Goal: Task Accomplishment & Management: Manage account settings

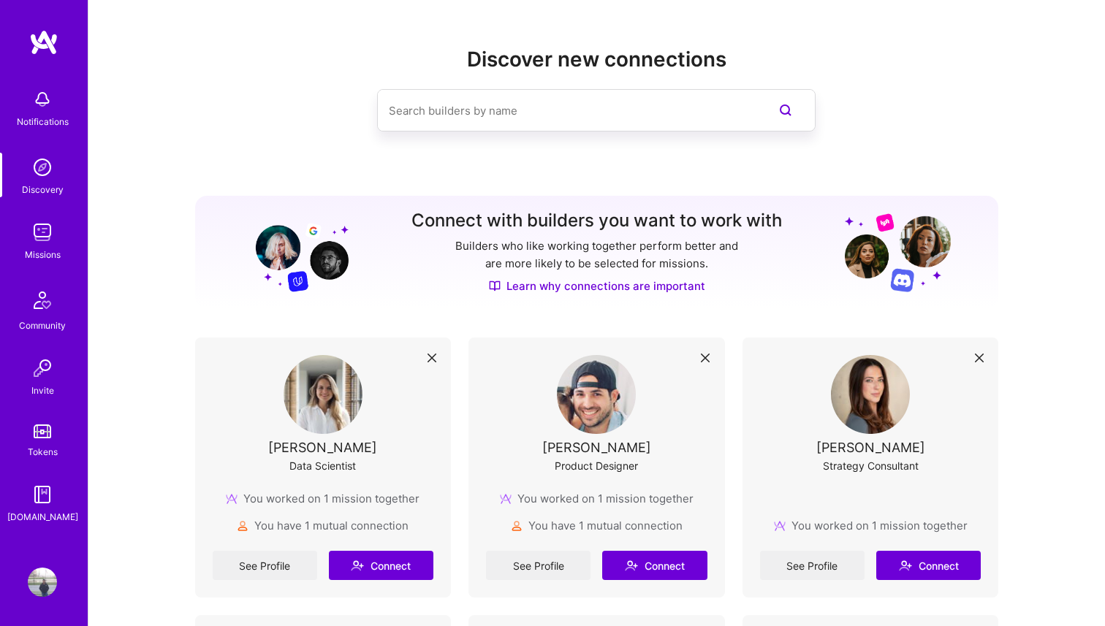
click at [36, 258] on div "Missions" at bounding box center [43, 254] width 36 height 15
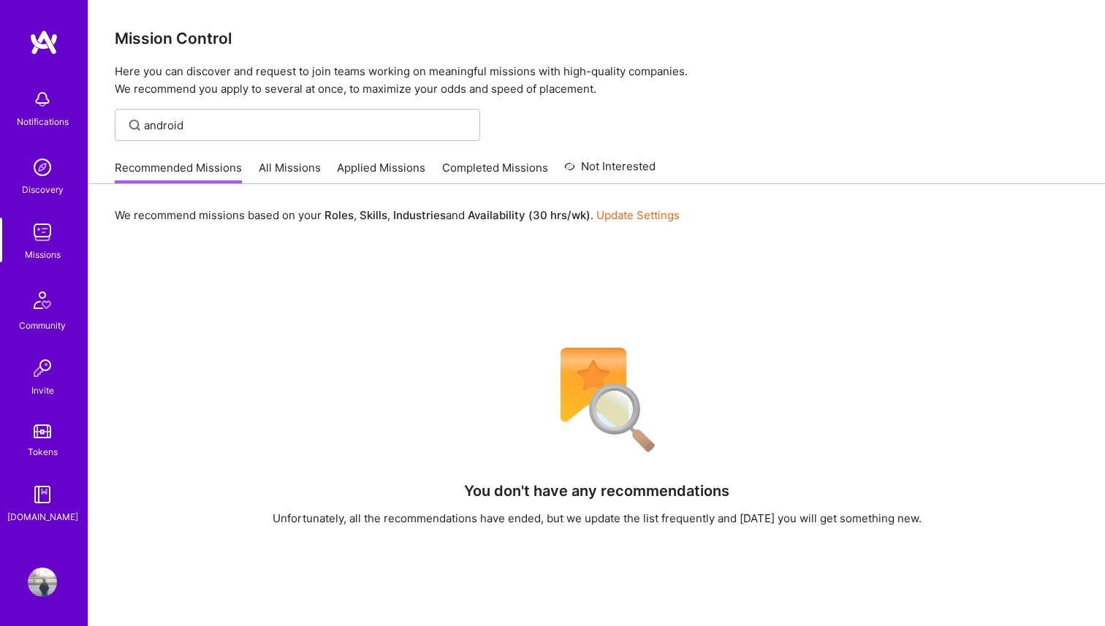
click at [278, 167] on link "All Missions" at bounding box center [290, 172] width 62 height 24
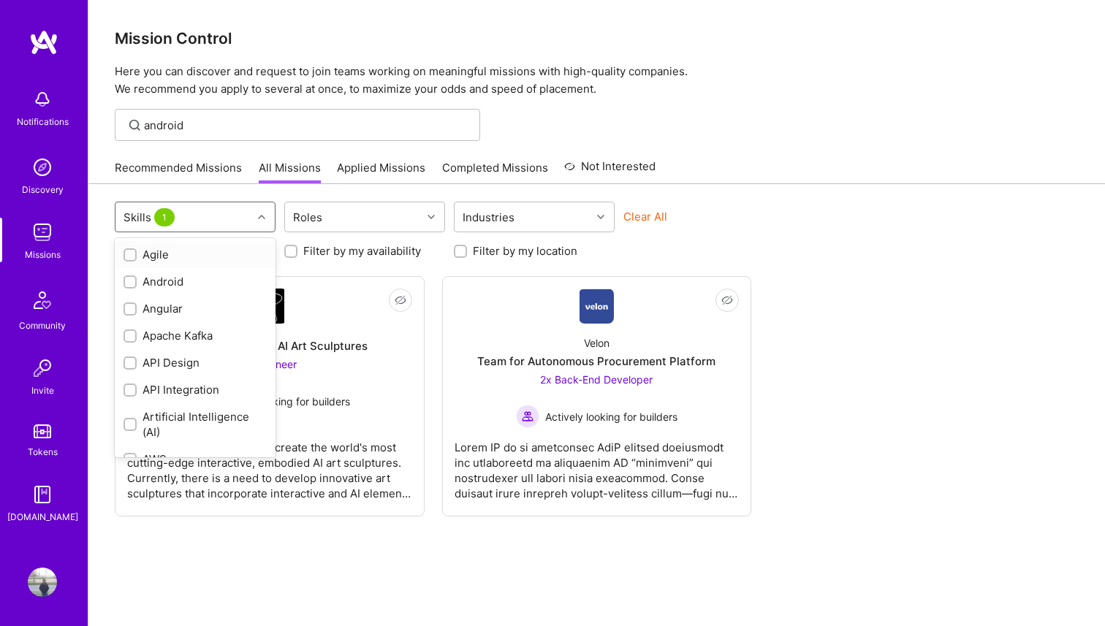
click at [232, 223] on div "Skills 1" at bounding box center [183, 216] width 137 height 29
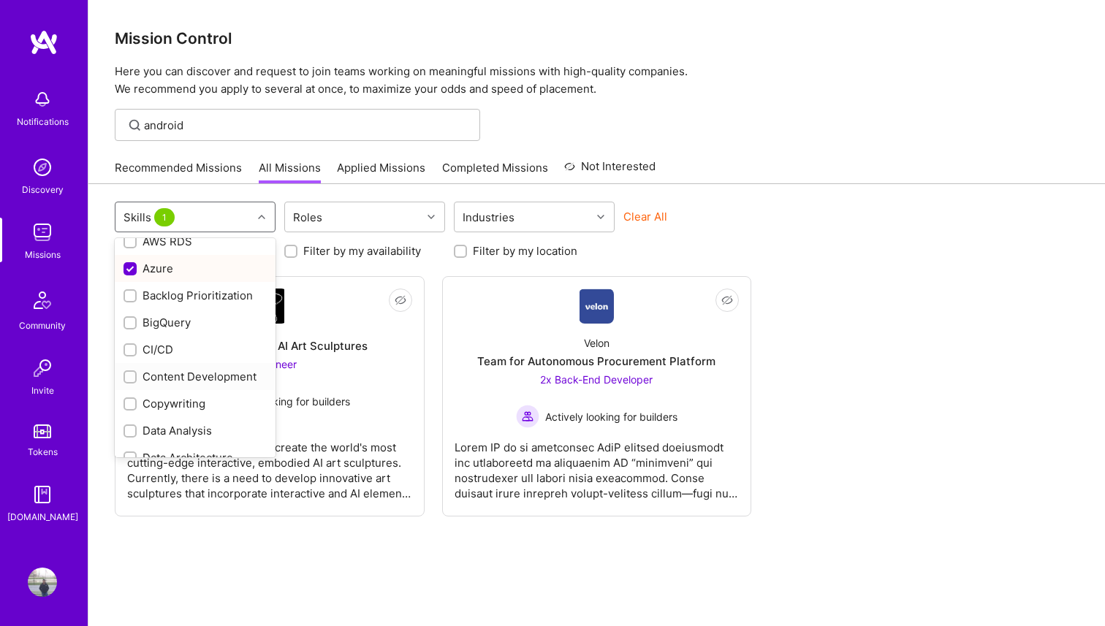
scroll to position [232, 0]
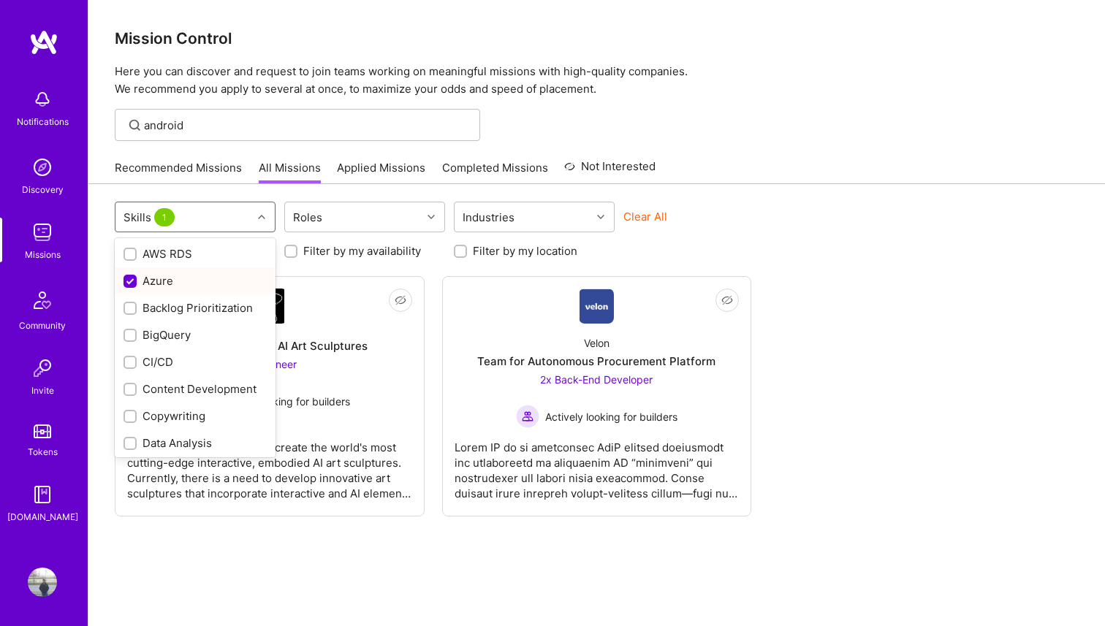
click at [180, 285] on div "Azure" at bounding box center [194, 280] width 143 height 15
checkbox input "false"
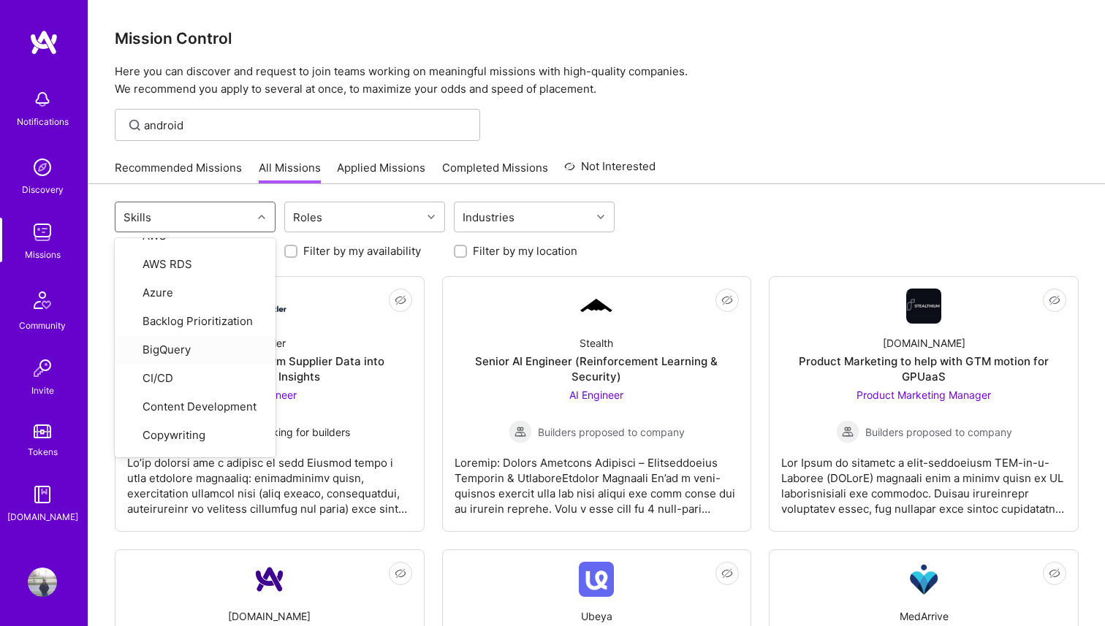
click at [632, 240] on div "Looking for builders Filter by my availability Filter by my location" at bounding box center [597, 247] width 964 height 23
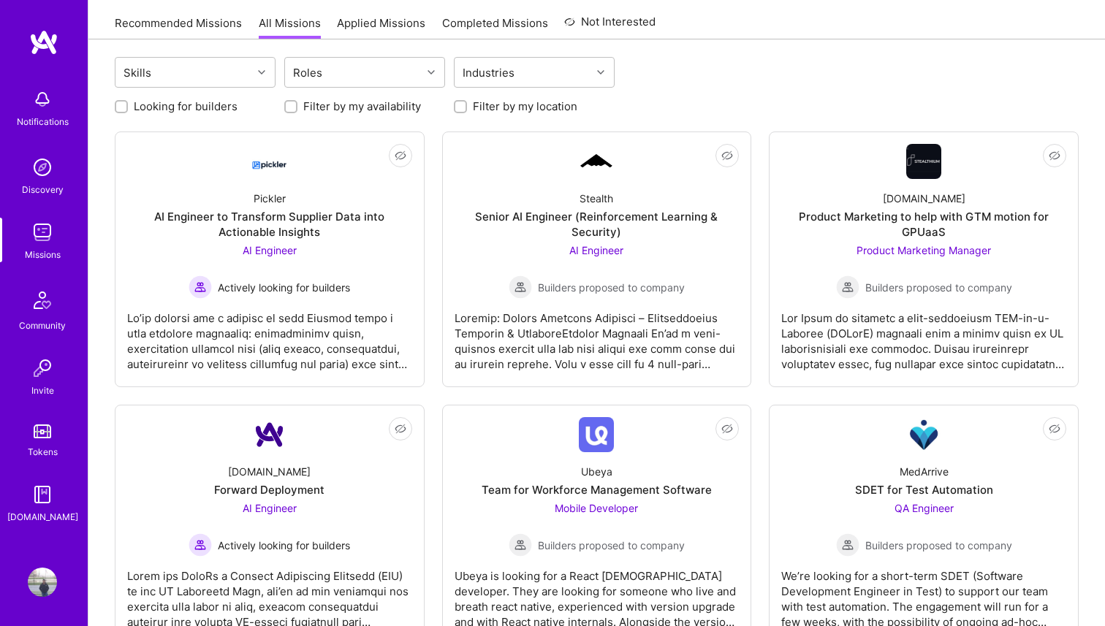
scroll to position [0, 0]
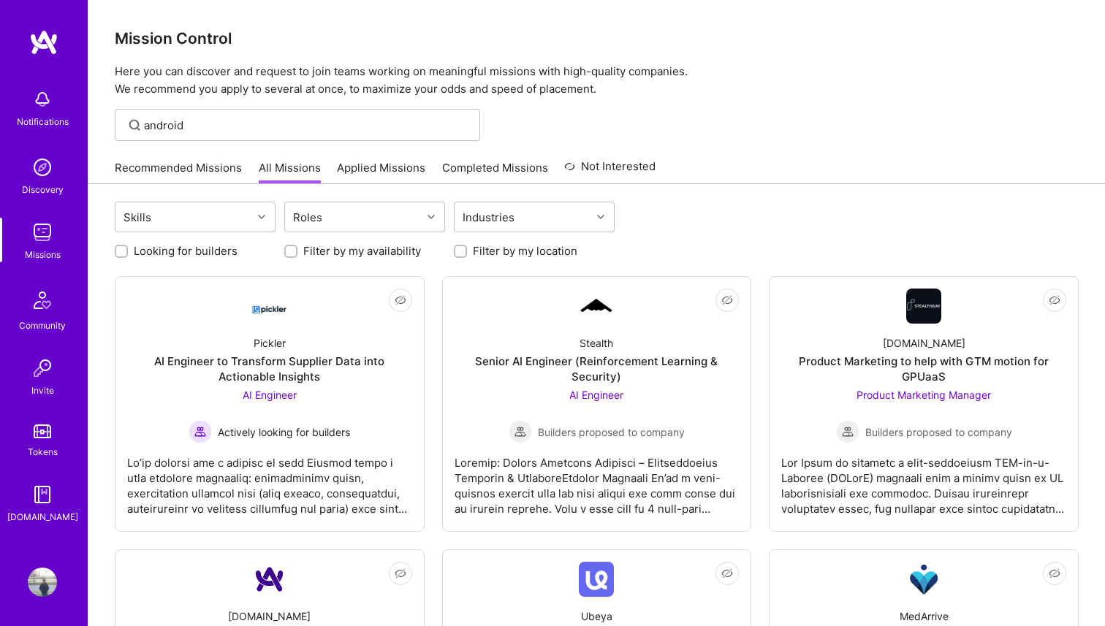
click at [182, 171] on link "Recommended Missions" at bounding box center [178, 172] width 127 height 24
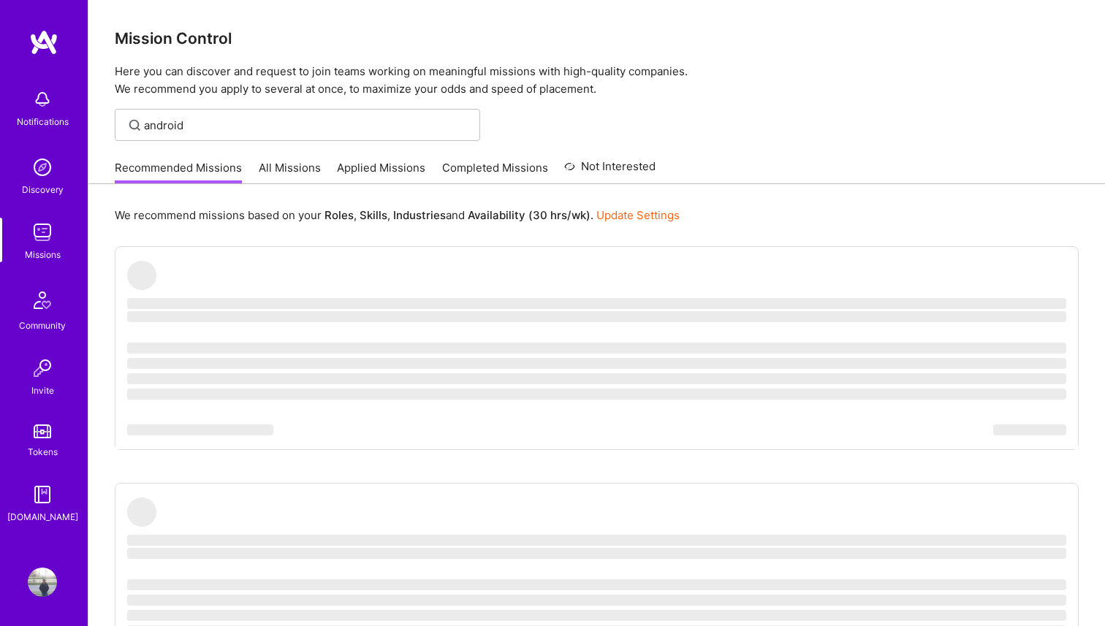
click at [47, 241] on img at bounding box center [42, 232] width 29 height 29
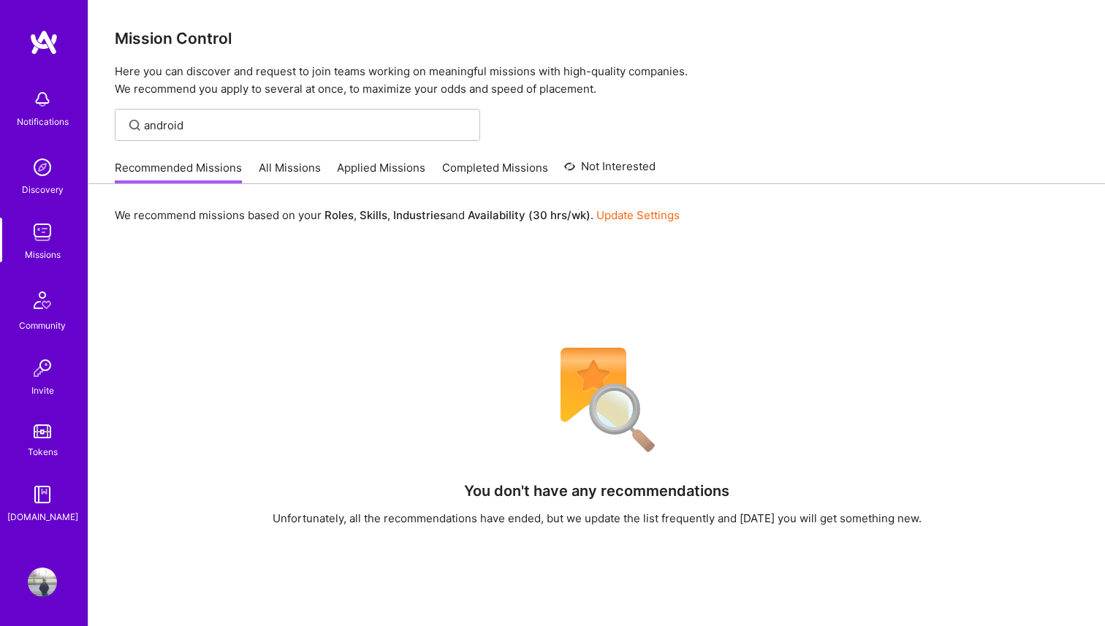
click at [51, 176] on img at bounding box center [42, 167] width 29 height 29
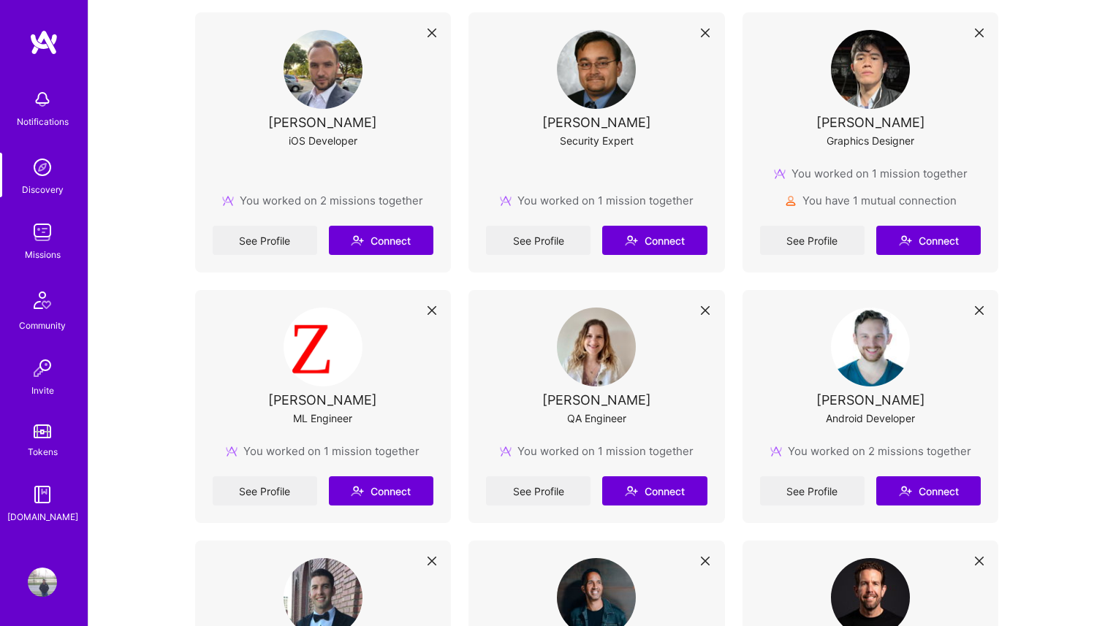
scroll to position [798, 0]
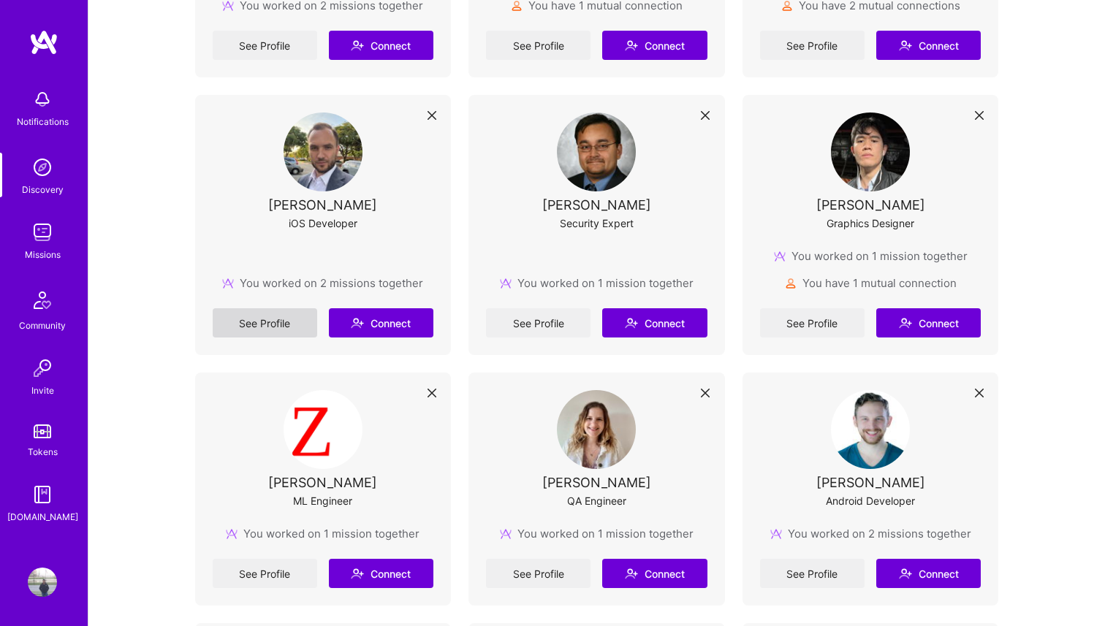
click at [258, 324] on link "See Profile" at bounding box center [265, 322] width 104 height 29
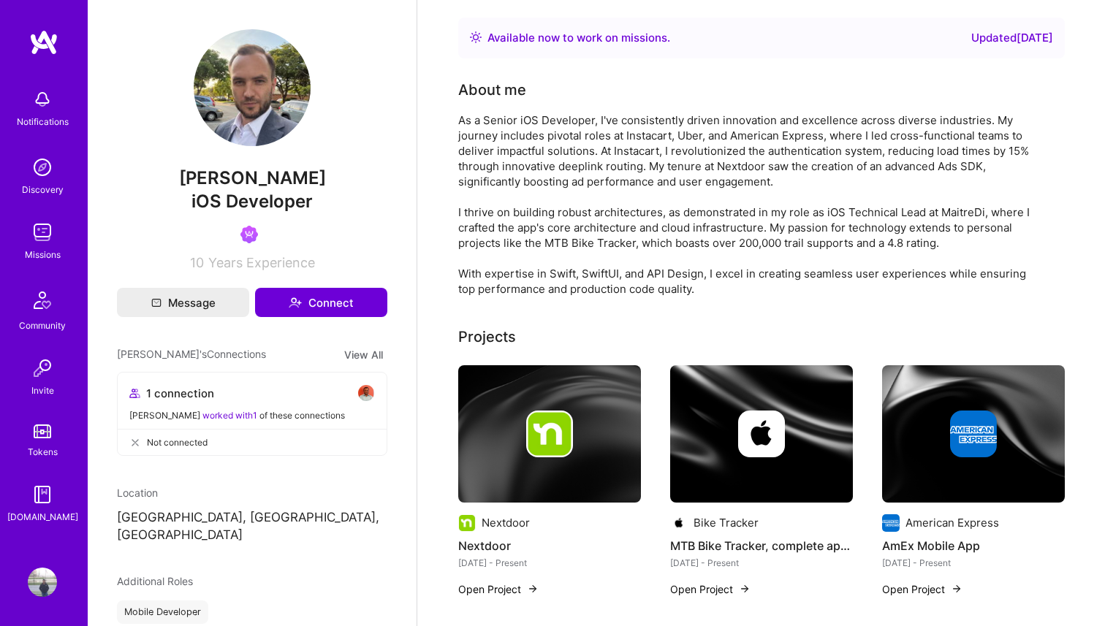
click at [58, 175] on link "Discovery" at bounding box center [42, 175] width 91 height 45
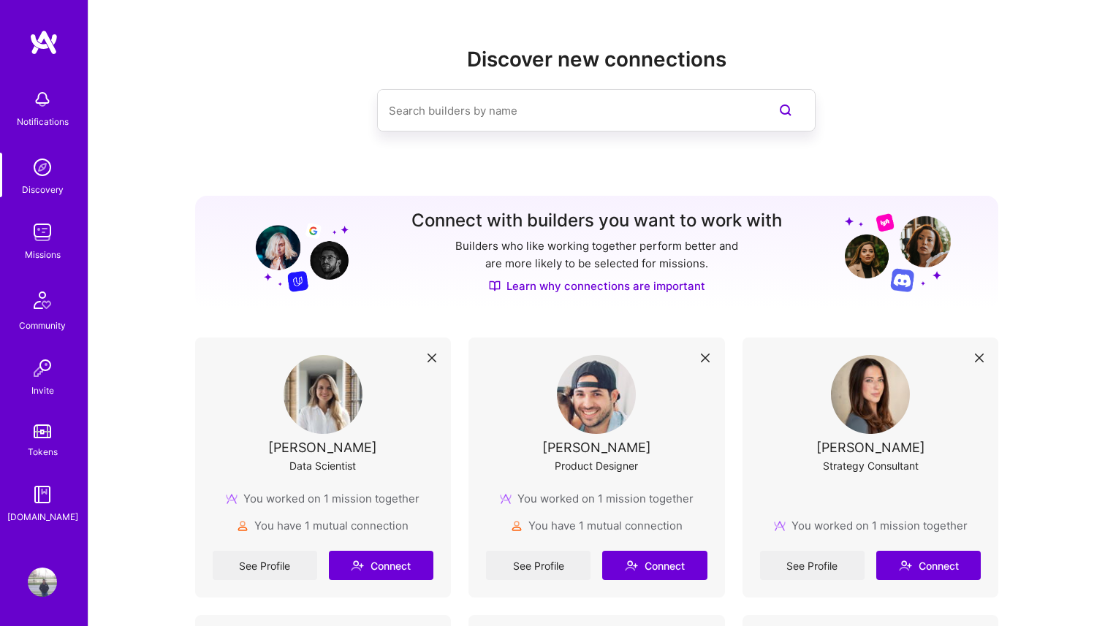
click at [37, 230] on img at bounding box center [42, 232] width 29 height 29
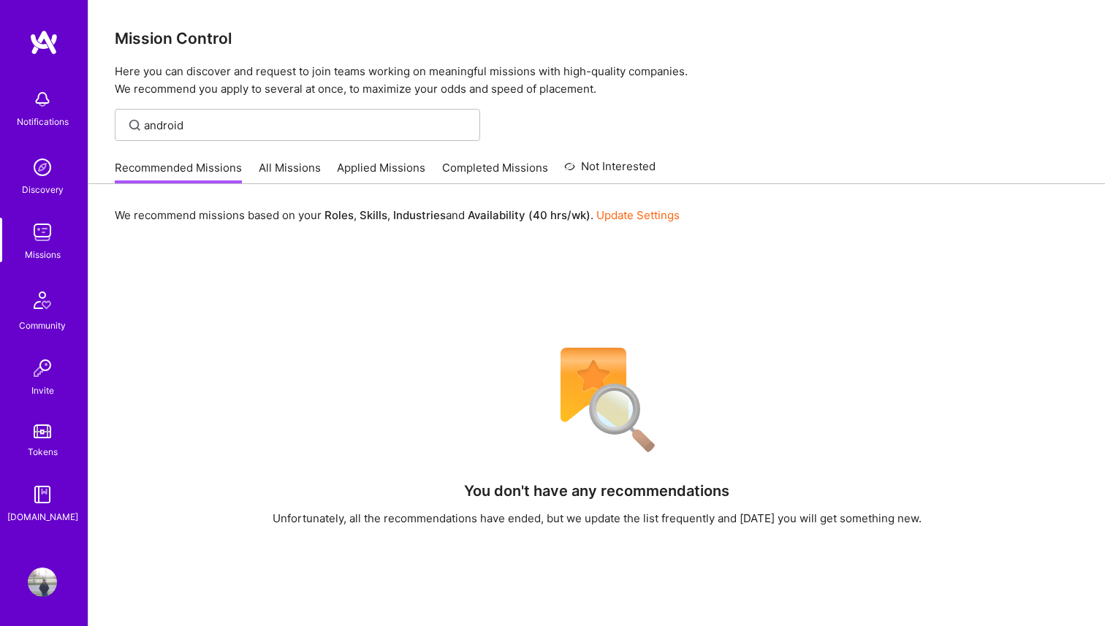
click at [277, 176] on link "All Missions" at bounding box center [290, 172] width 62 height 24
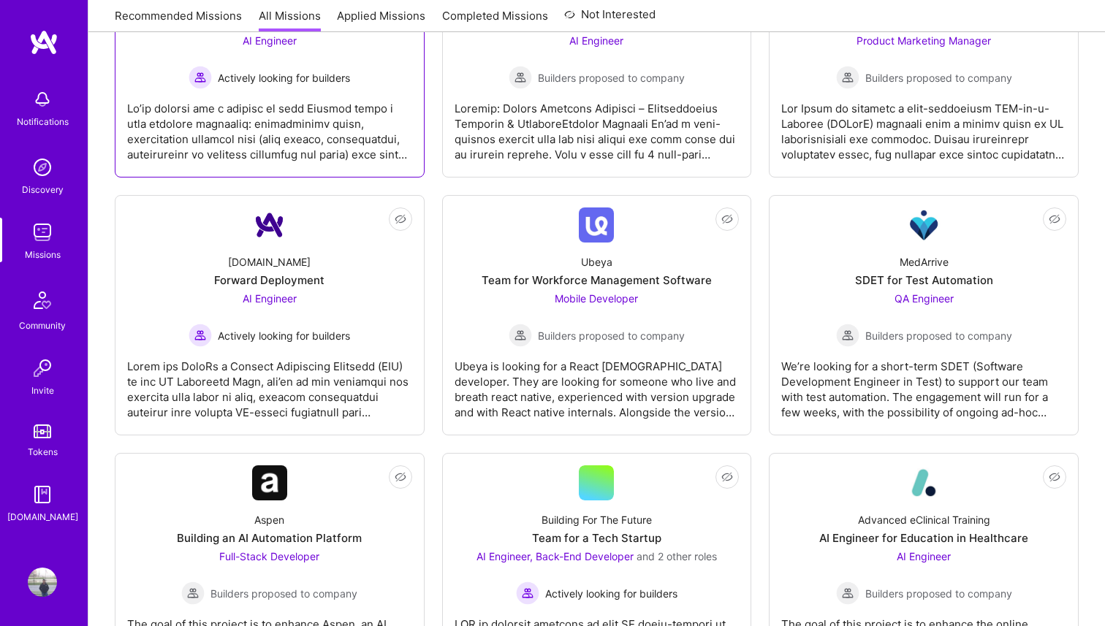
scroll to position [378, 0]
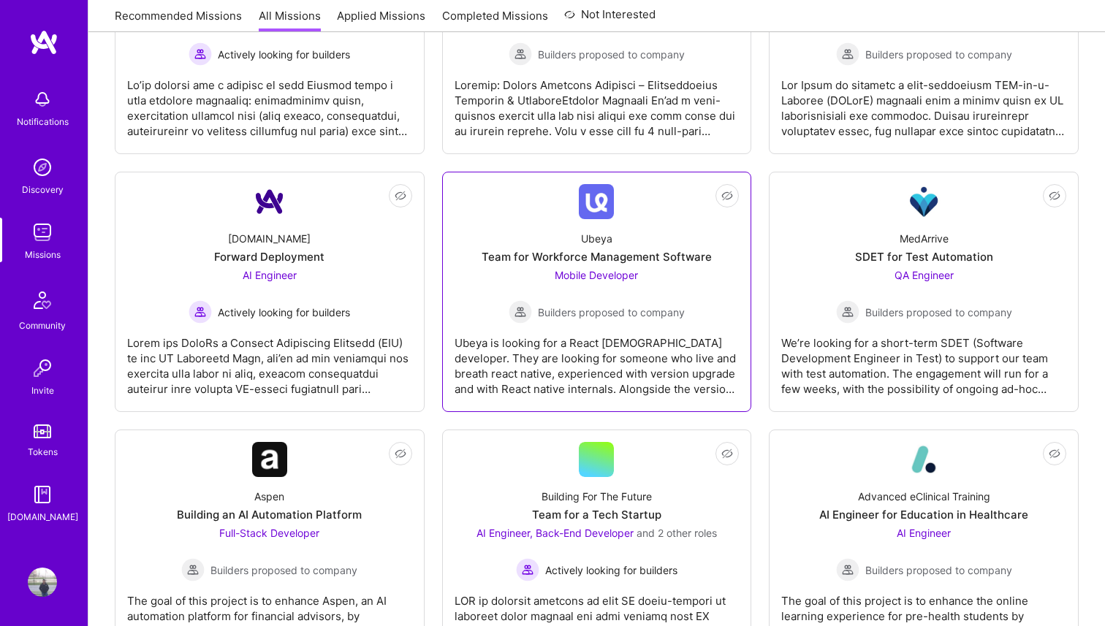
click at [574, 258] on div "Team for Workforce Management Software" at bounding box center [597, 256] width 230 height 15
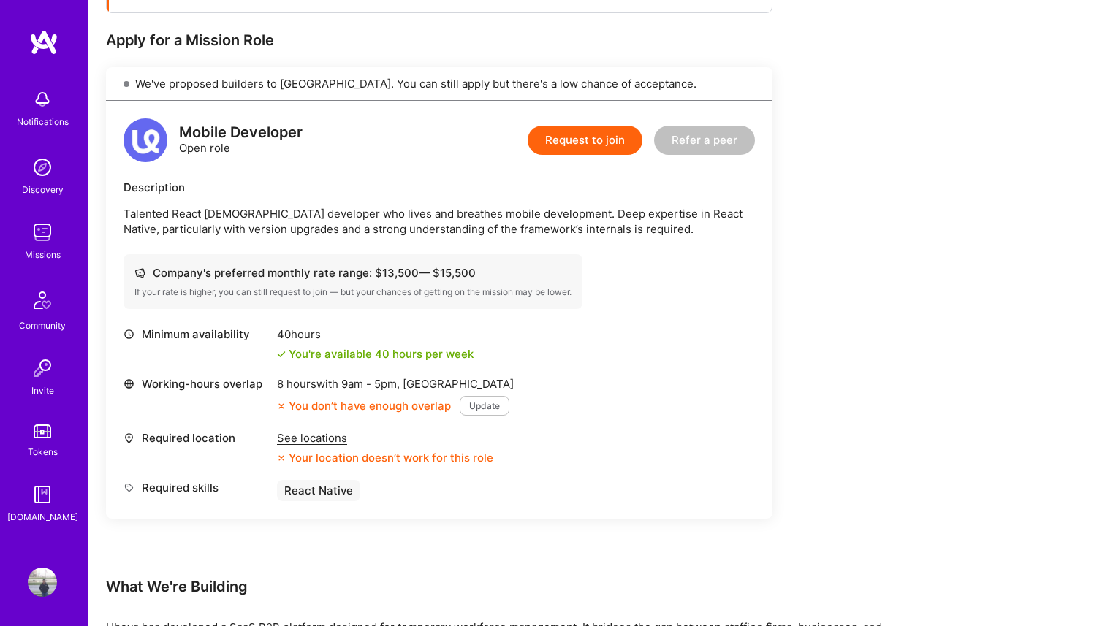
scroll to position [290, 0]
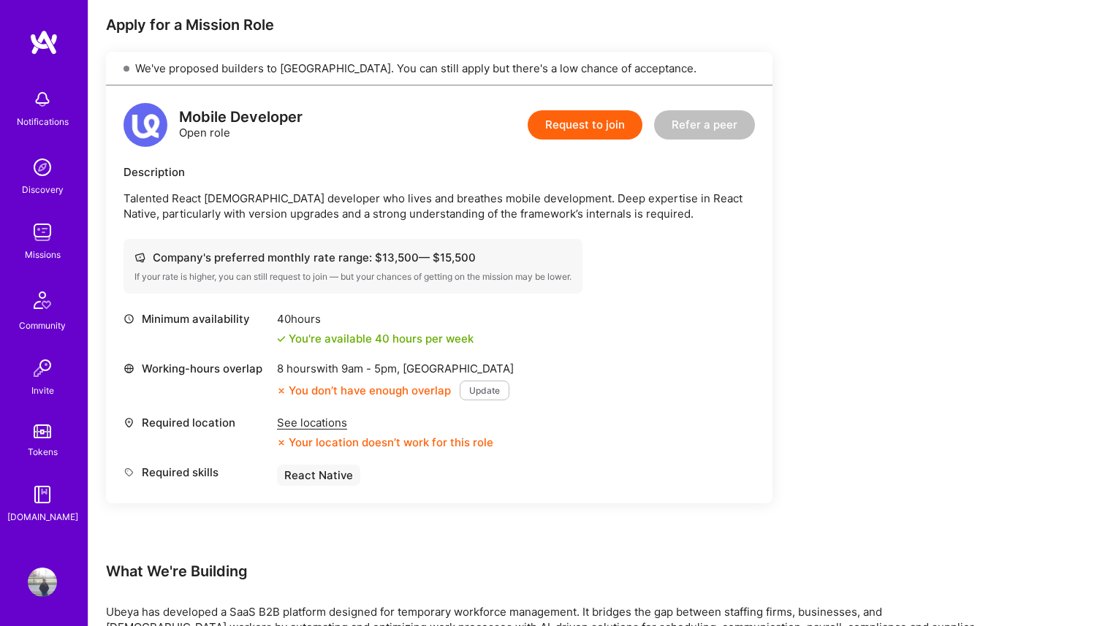
click at [331, 422] on div "See locations" at bounding box center [385, 422] width 216 height 15
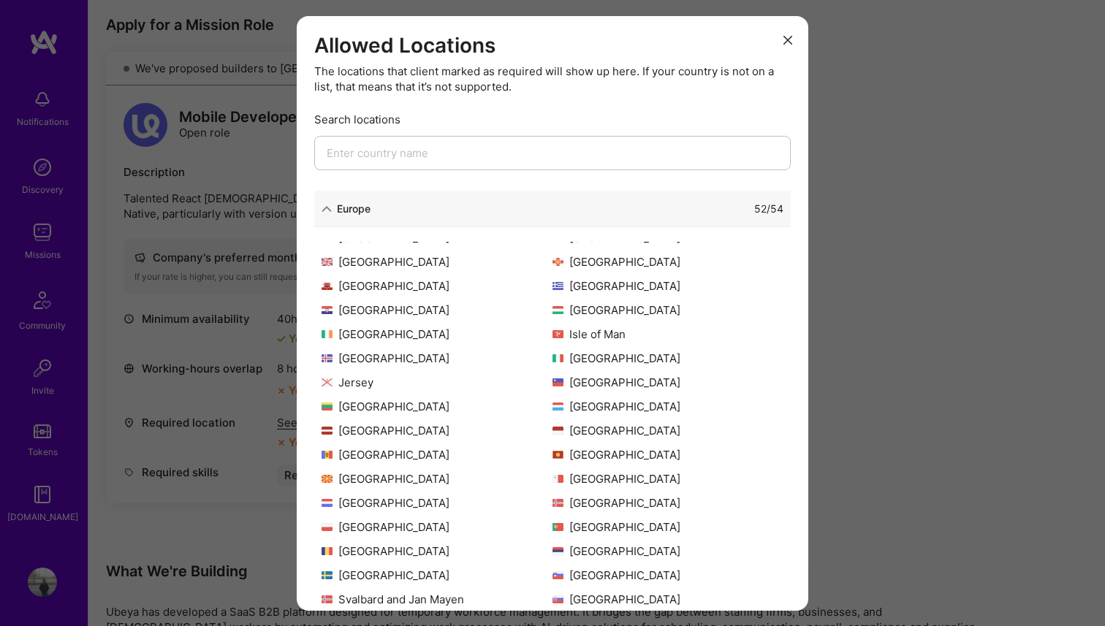
scroll to position [262, 0]
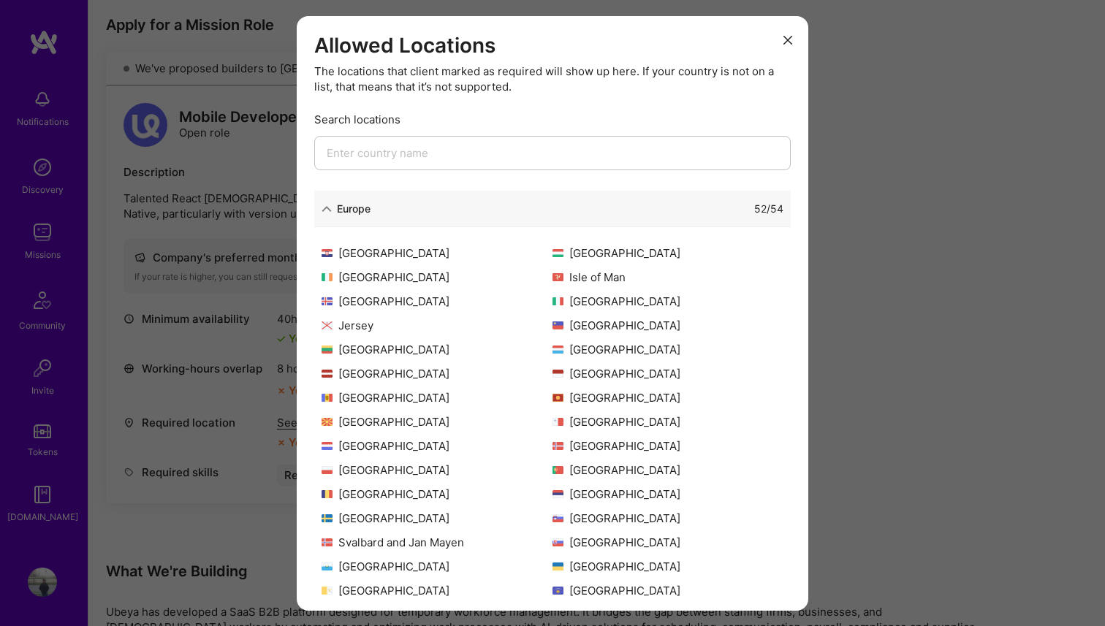
click at [788, 39] on icon "modal" at bounding box center [787, 40] width 9 height 9
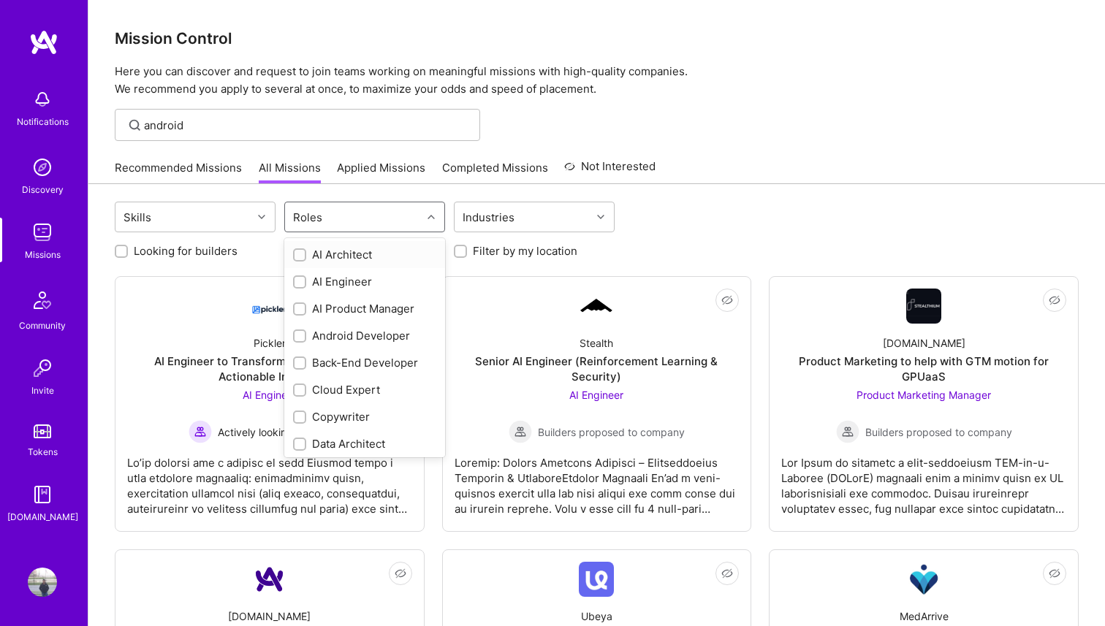
click at [364, 216] on div "Roles" at bounding box center [353, 216] width 137 height 29
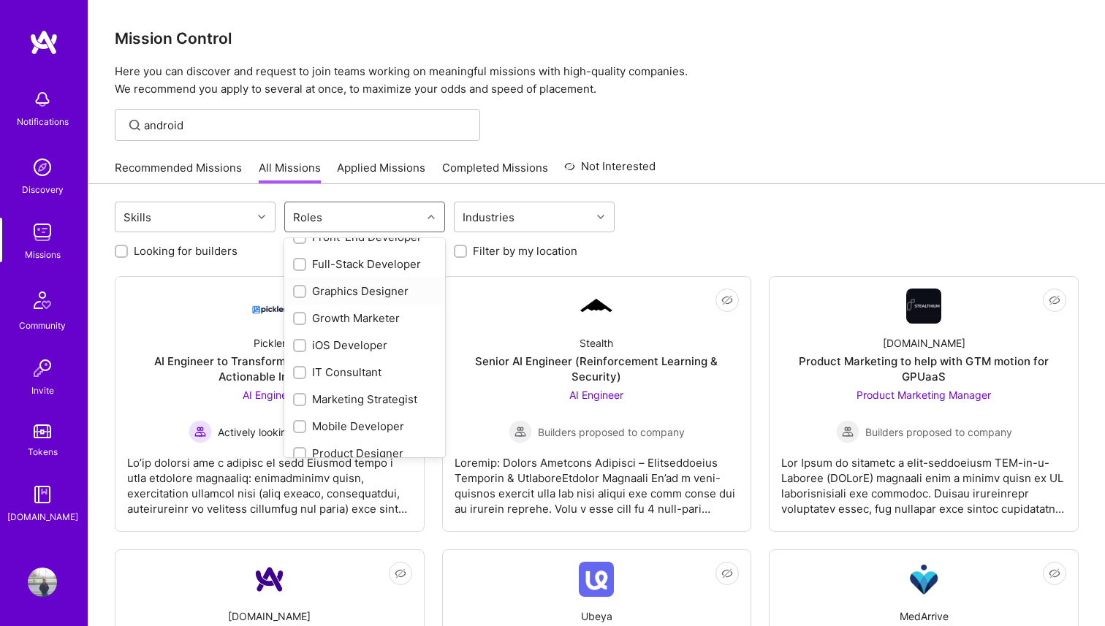
scroll to position [388, 0]
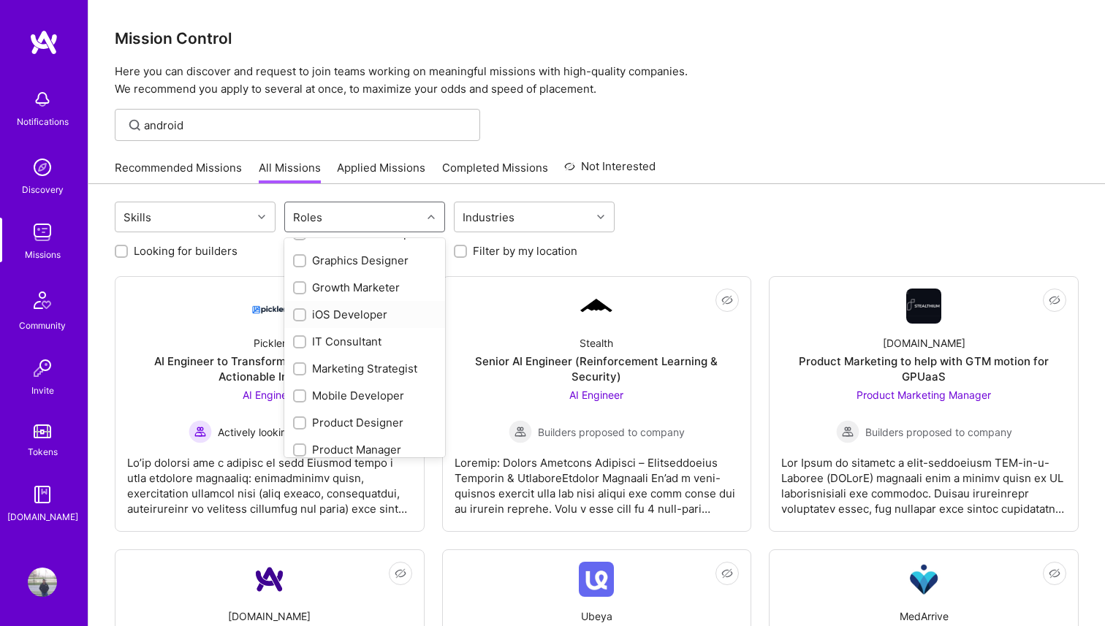
click at [368, 308] on div "iOS Developer" at bounding box center [364, 314] width 143 height 15
checkbox input "true"
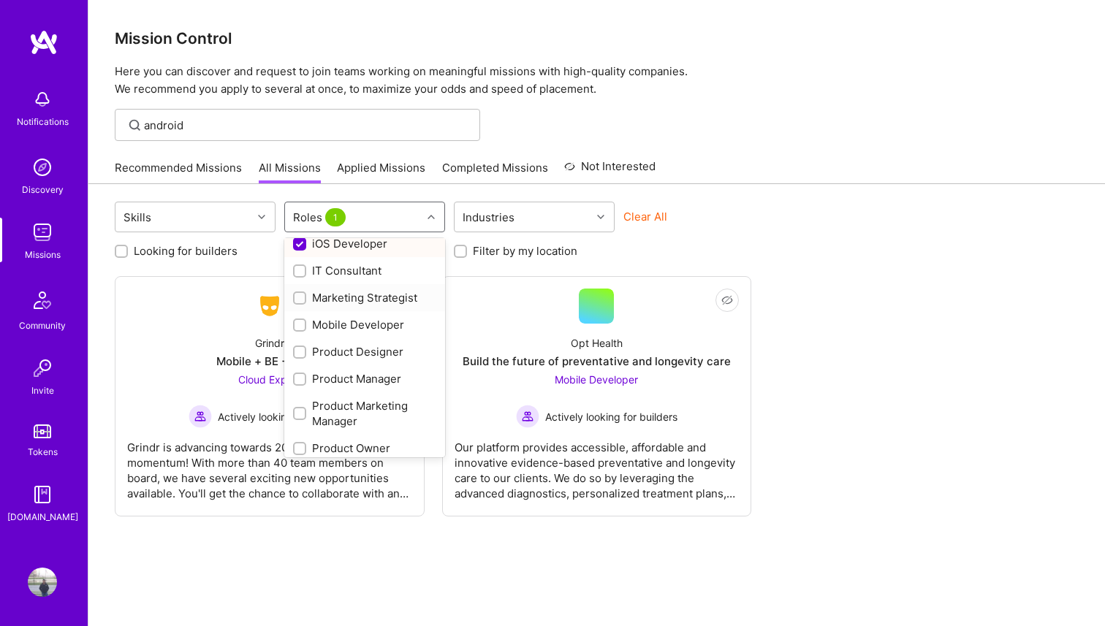
scroll to position [484, 0]
click at [372, 300] on div "Mobile Developer" at bounding box center [364, 299] width 143 height 15
checkbox input "true"
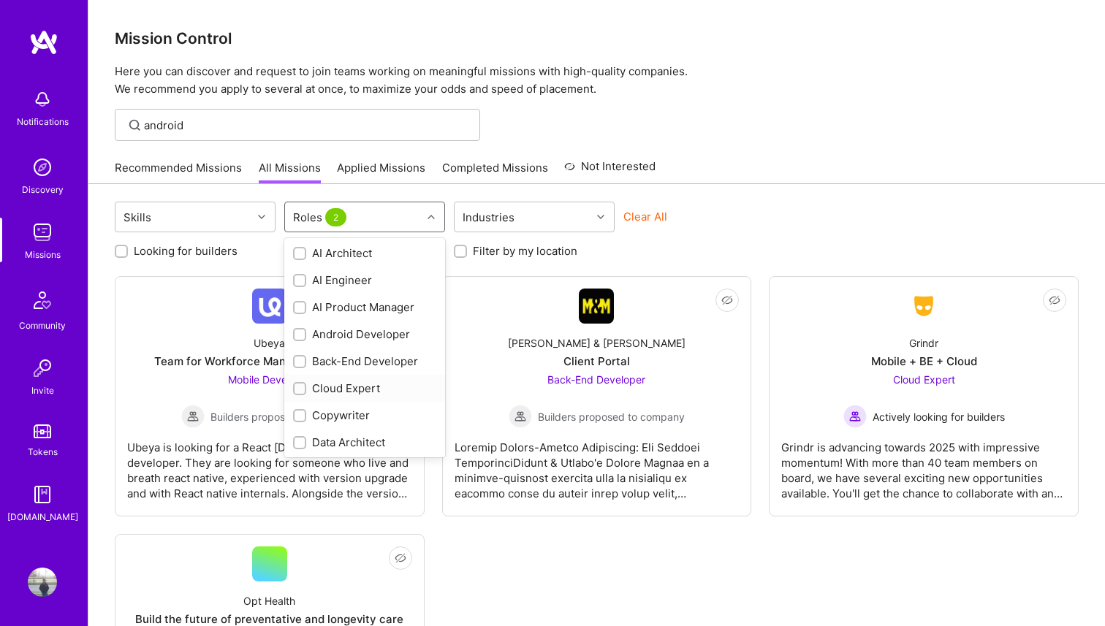
scroll to position [0, 0]
click at [377, 335] on div "Android Developer" at bounding box center [364, 335] width 143 height 15
checkbox input "true"
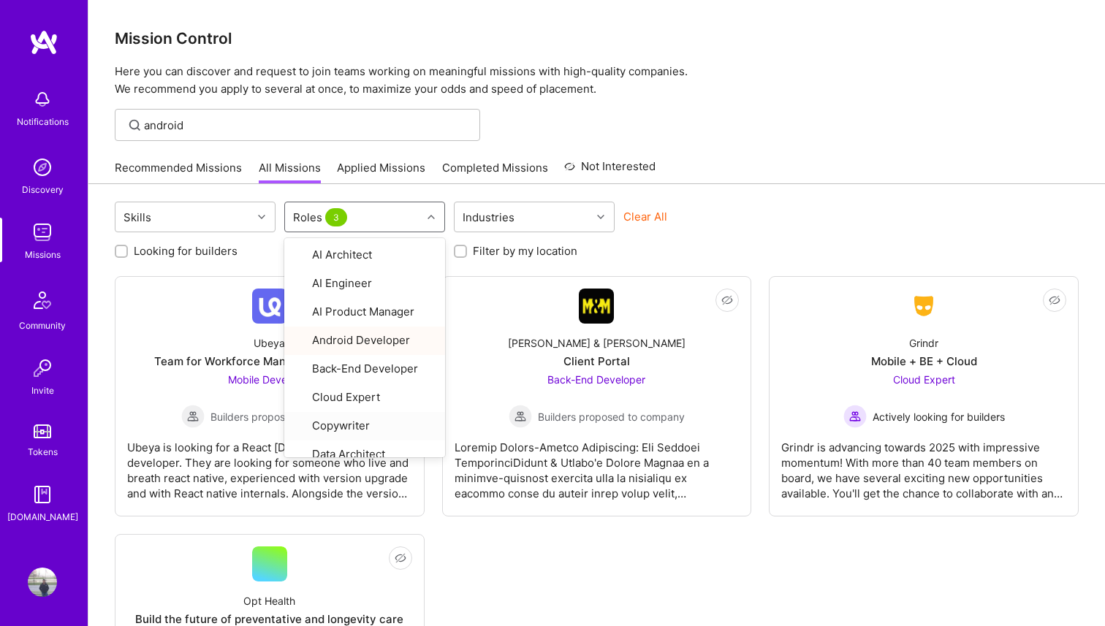
click at [517, 555] on div "Not Interested Ubeya Team for Workforce Management Software Mobile Developer Bu…" at bounding box center [597, 525] width 964 height 498
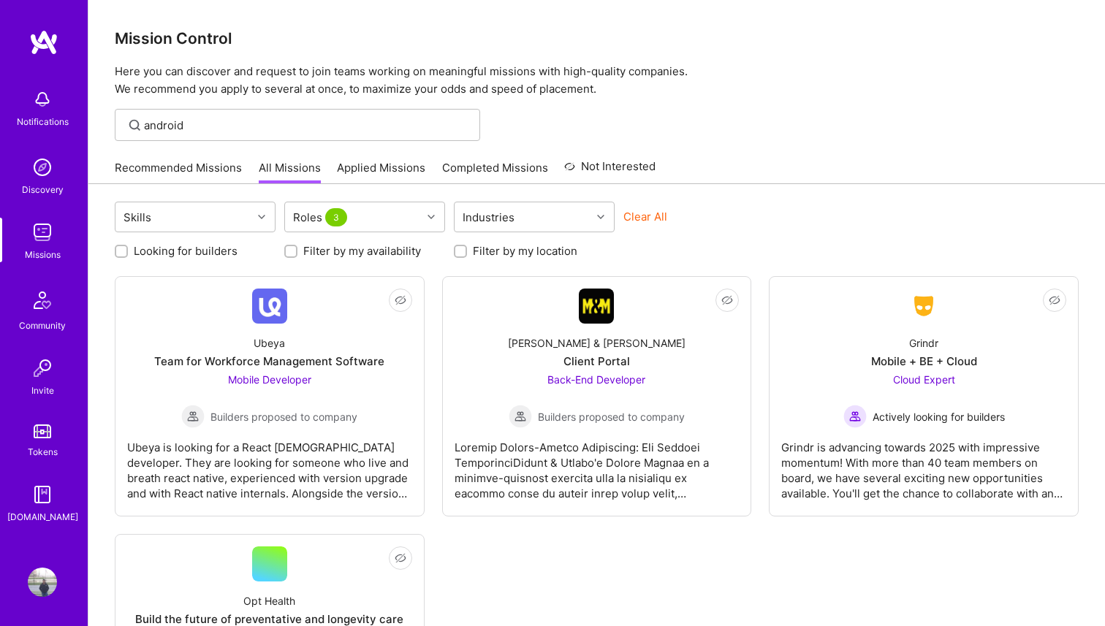
scroll to position [183, 0]
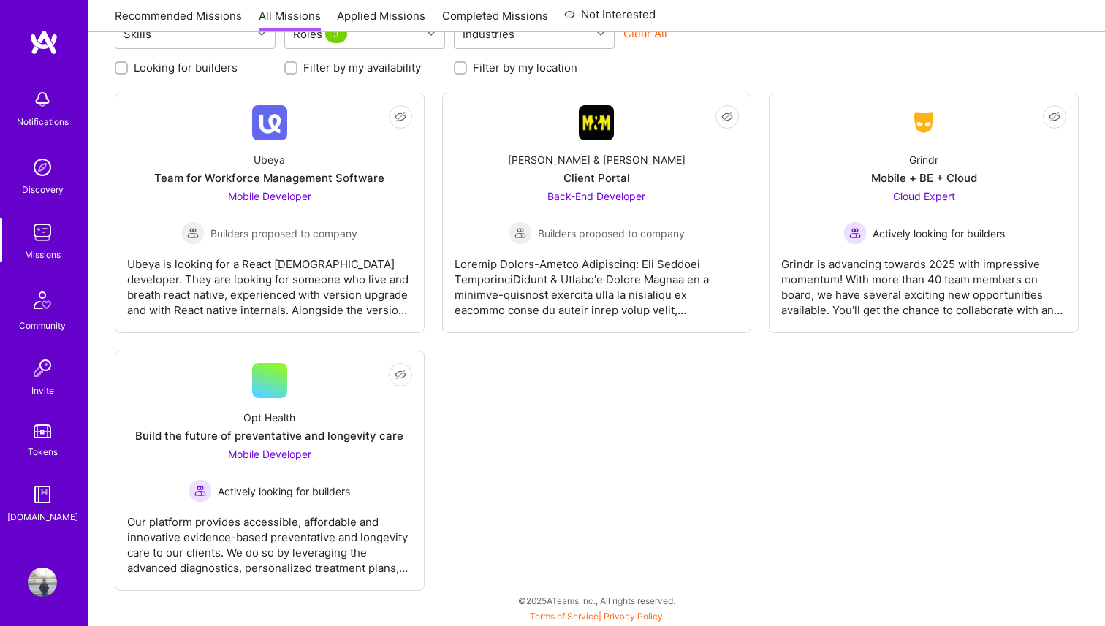
click at [42, 598] on div "Notifications Discovery Missions Community Invite Tokens A.Guide Profile" at bounding box center [44, 313] width 88 height 626
click at [42, 587] on img at bounding box center [42, 582] width 29 height 29
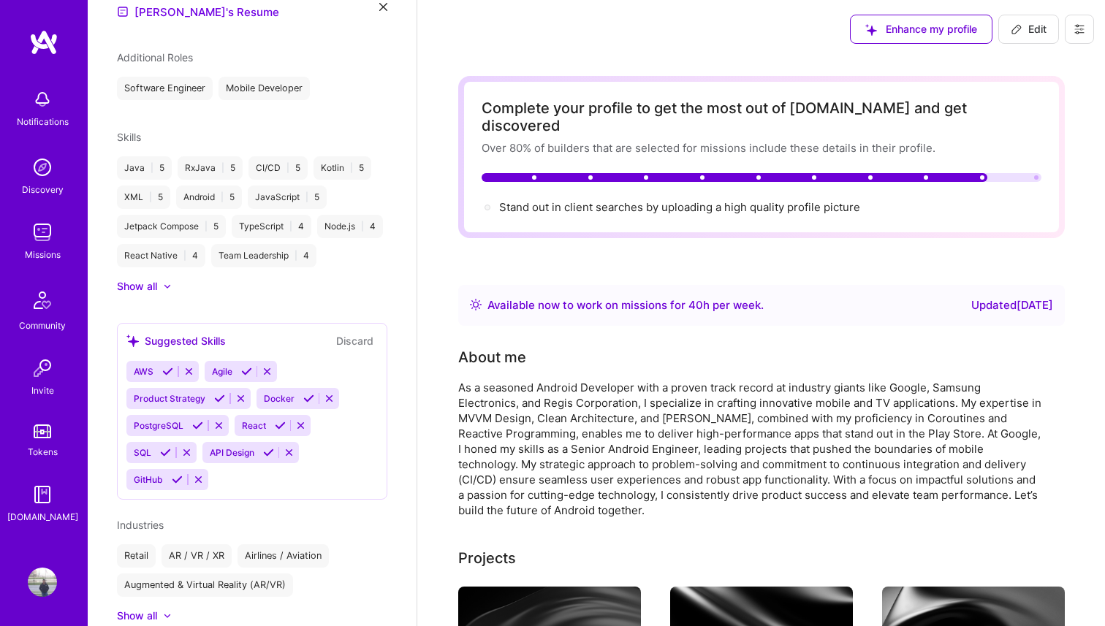
scroll to position [680, 0]
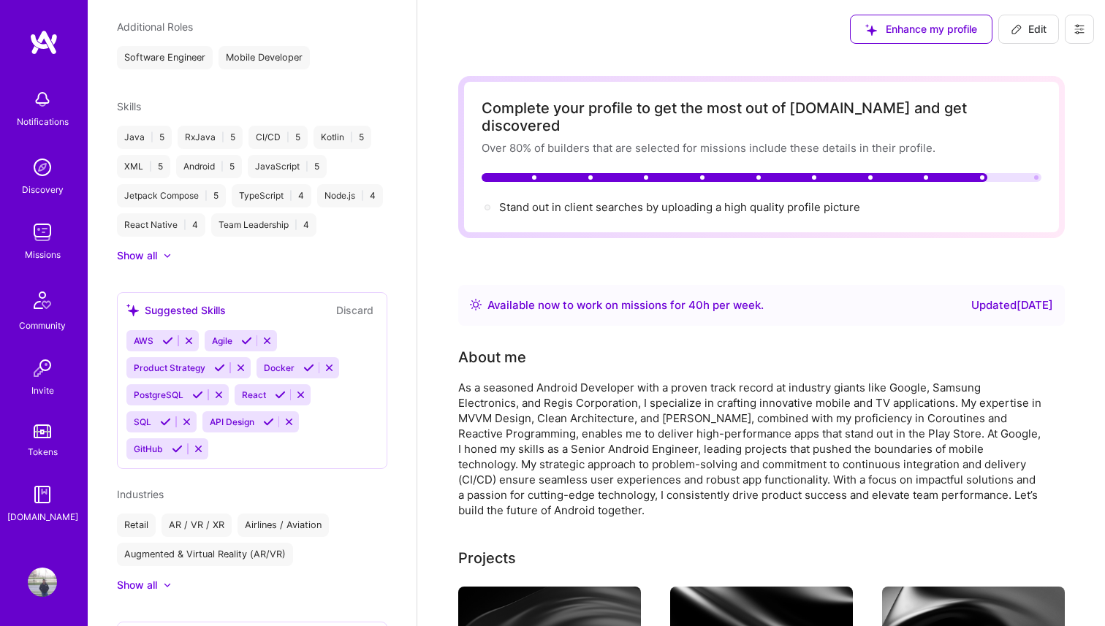
click at [747, 199] on div "Stand out in client searches by uploading a high quality profile picture" at bounding box center [679, 206] width 361 height 15
click at [1084, 23] on icon at bounding box center [1079, 29] width 12 height 12
click at [1011, 140] on button "Log Out" at bounding box center [1039, 136] width 110 height 37
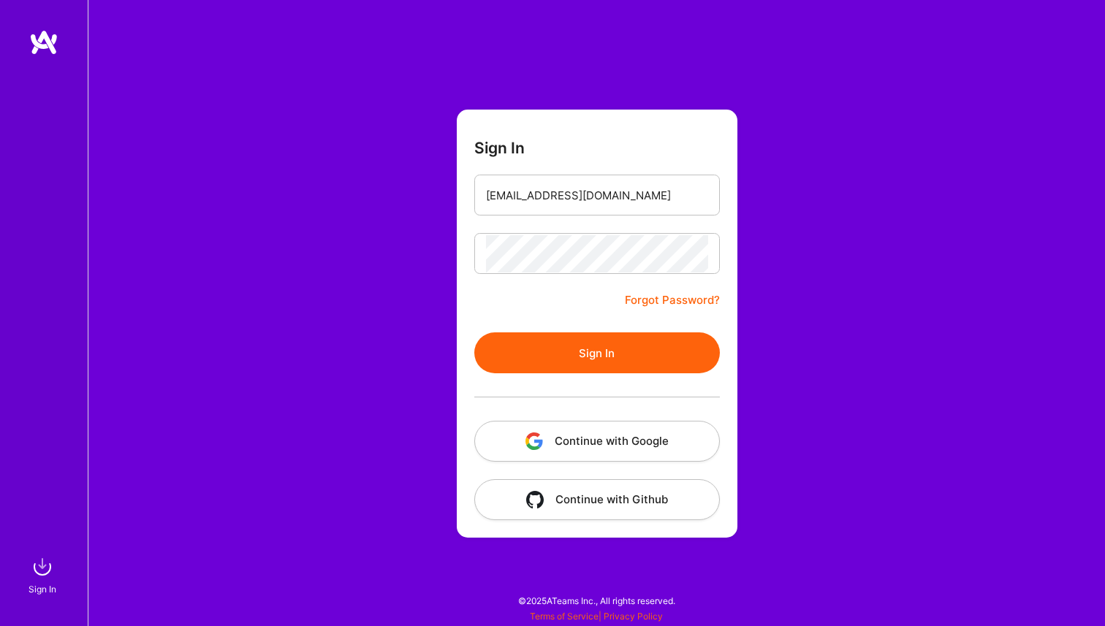
click at [578, 199] on input "[EMAIL_ADDRESS][DOMAIN_NAME]" at bounding box center [597, 195] width 222 height 37
click at [547, 200] on input "[EMAIL_ADDRESS][DOMAIN_NAME]" at bounding box center [597, 195] width 222 height 37
click at [546, 303] on form "Sign In [EMAIL_ADDRESS][DOMAIN_NAME] Forgot Password? Sign In Continue with Goo…" at bounding box center [597, 324] width 281 height 428
click at [587, 206] on input "[EMAIL_ADDRESS][DOMAIN_NAME]" at bounding box center [597, 195] width 222 height 37
type input "[EMAIL_ADDRESS][DOMAIN_NAME]"
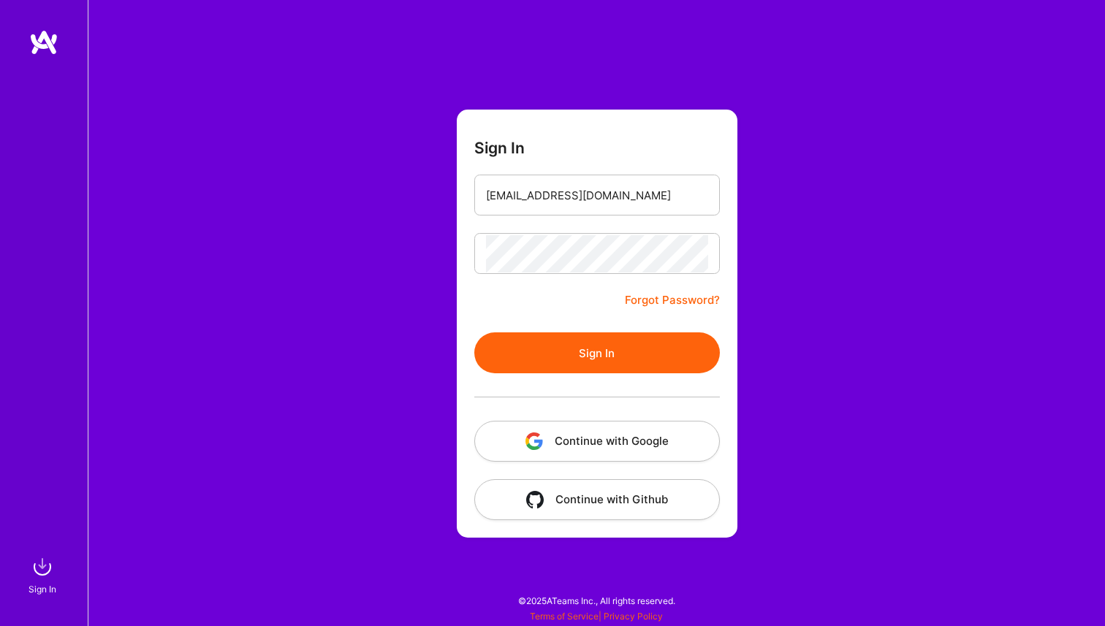
click at [636, 349] on button "Sign In" at bounding box center [597, 352] width 246 height 41
